Goal: Transaction & Acquisition: Download file/media

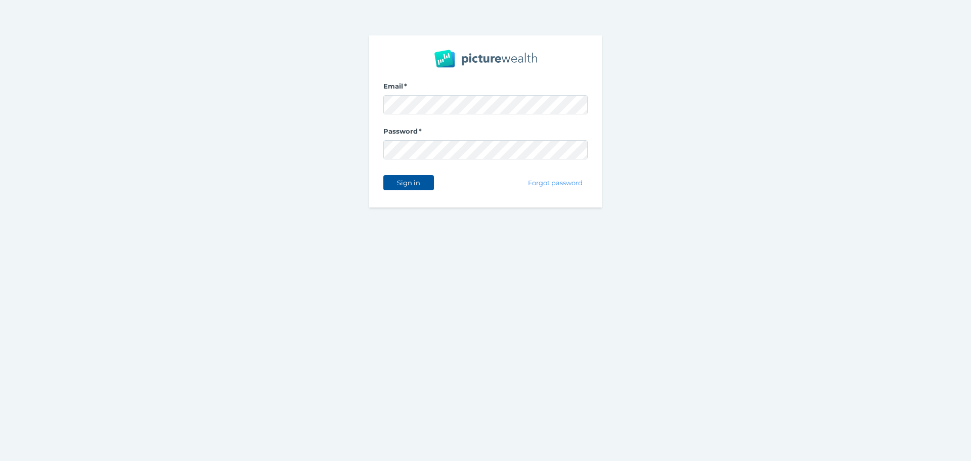
click at [409, 187] on button "Sign in" at bounding box center [408, 182] width 51 height 15
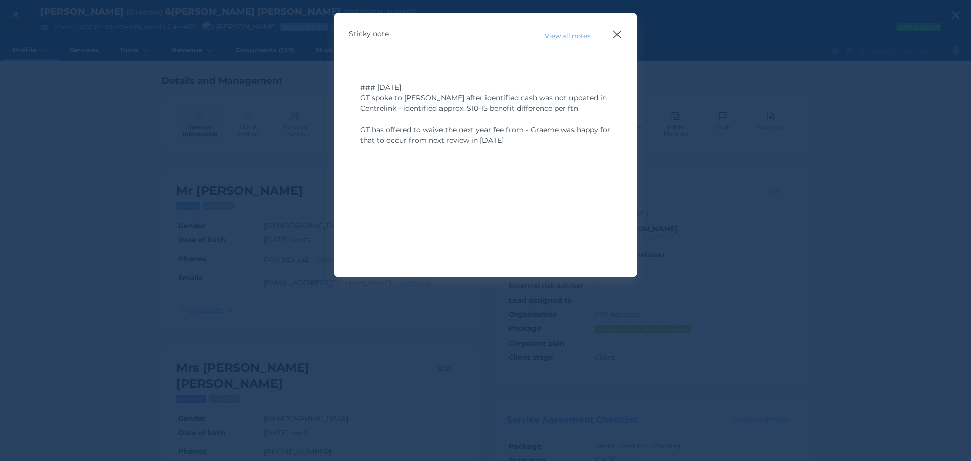
click at [613, 31] on icon "button" at bounding box center [617, 34] width 10 height 13
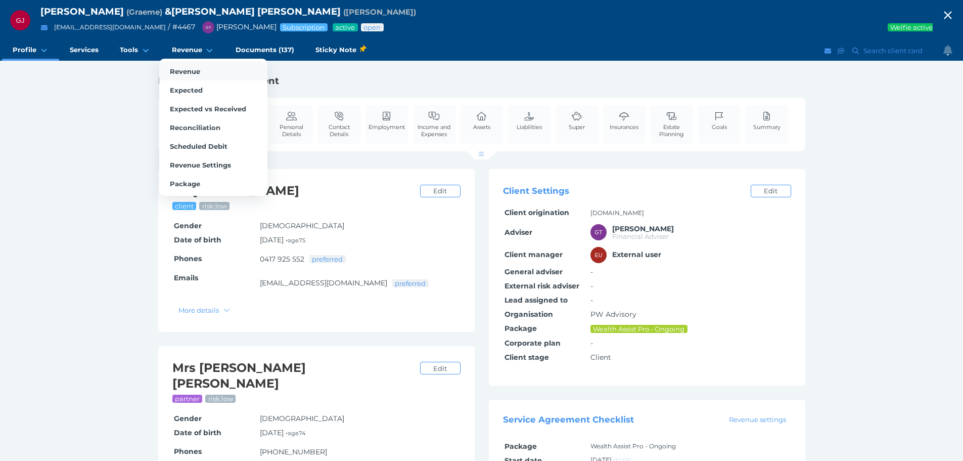
click at [180, 70] on span "Revenue" at bounding box center [185, 71] width 30 height 8
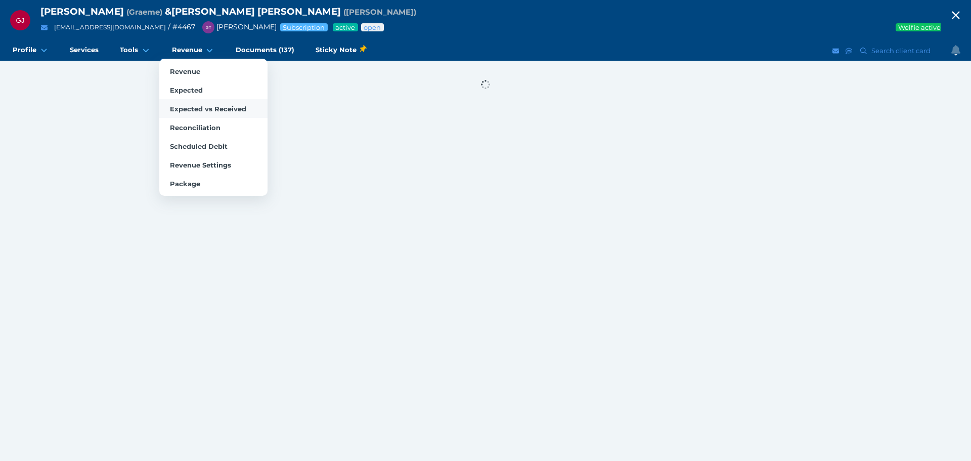
select select "25"
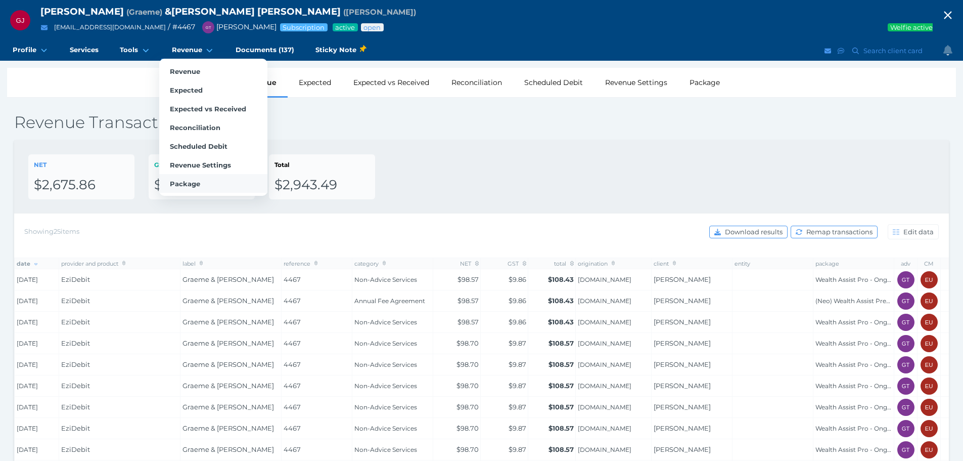
click at [189, 190] on link "Package" at bounding box center [213, 183] width 108 height 19
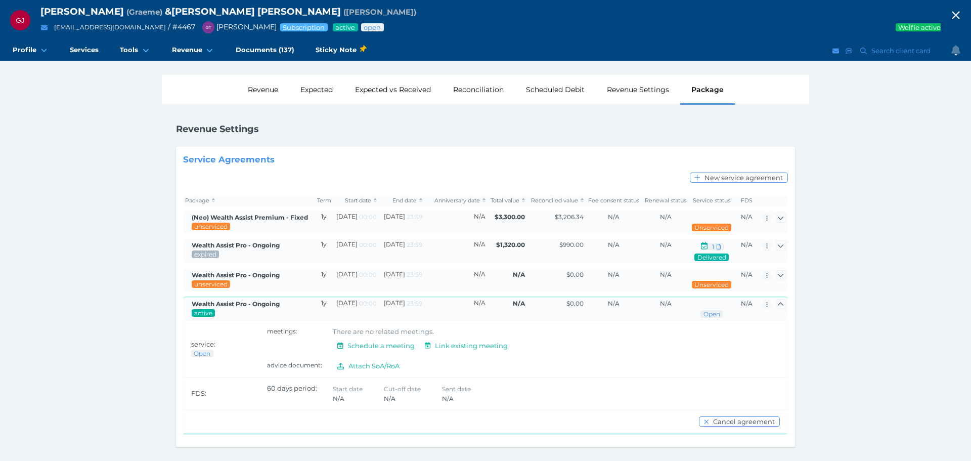
click at [84, 131] on div "GJ [PERSON_NAME] ( [PERSON_NAME] ) & [PERSON_NAME] [PERSON_NAME] ( [PERSON_NAME…" at bounding box center [485, 230] width 971 height 461
drag, startPoint x: 41, startPoint y: 11, endPoint x: 299, endPoint y: 10, distance: 258.3
click at [299, 10] on div "[PERSON_NAME] ( Graeme ) & [PERSON_NAME] [PERSON_NAME] ( [PERSON_NAME] )" at bounding box center [490, 12] width 900 height 13
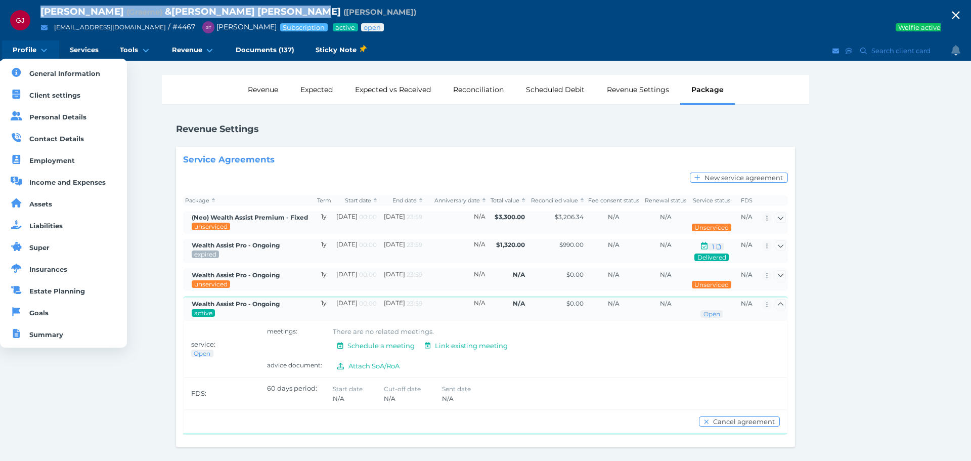
copy div "[PERSON_NAME] ( Graeme ) & [PERSON_NAME] [PERSON_NAME]"
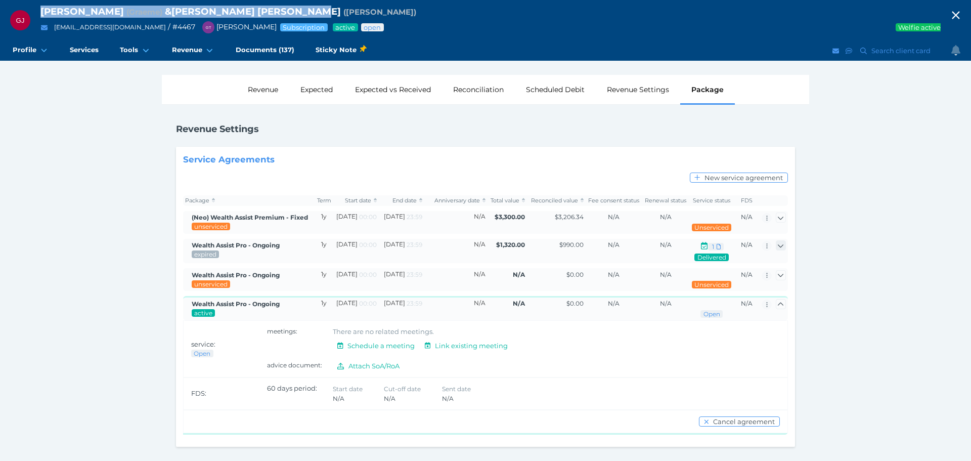
click at [784, 243] on icon "button" at bounding box center [780, 245] width 7 height 7
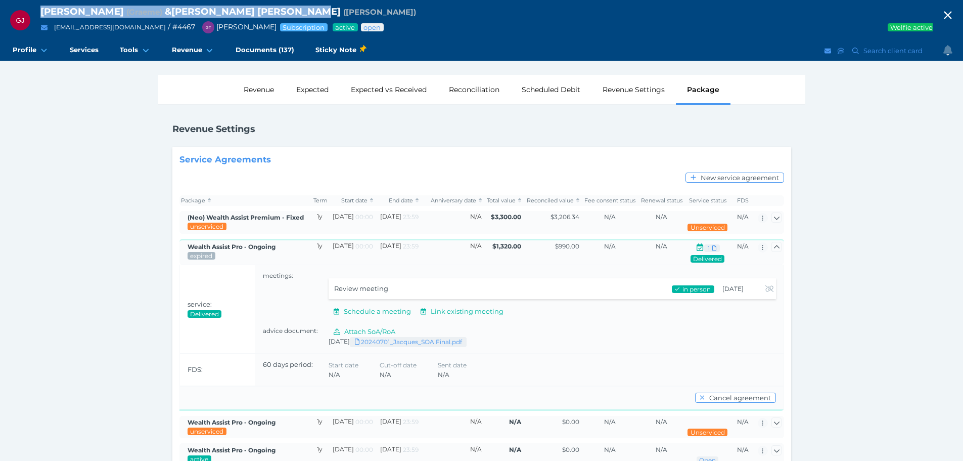
click at [439, 344] on span "Download 20240701_Jacques_SOA Final.pdf" at bounding box center [408, 342] width 107 height 8
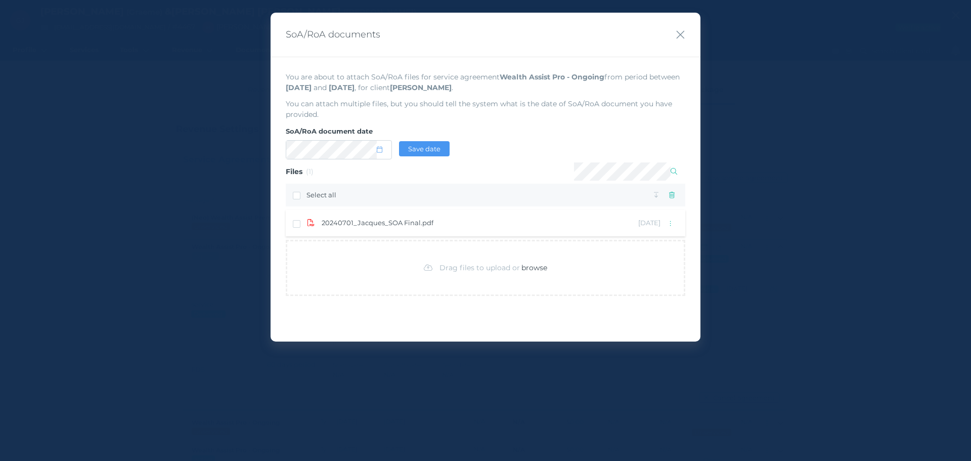
click at [398, 221] on span "20240701_Jacques_SOA Final.pdf" at bounding box center [377, 223] width 112 height 10
